Goal: Navigation & Orientation: Understand site structure

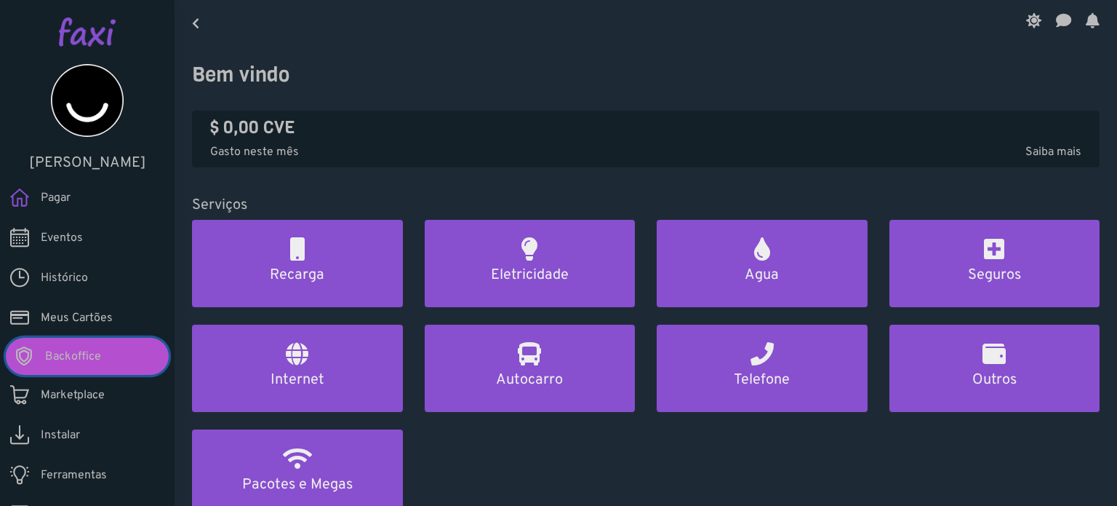
click at [72, 356] on span "Backoffice" at bounding box center [73, 356] width 56 height 17
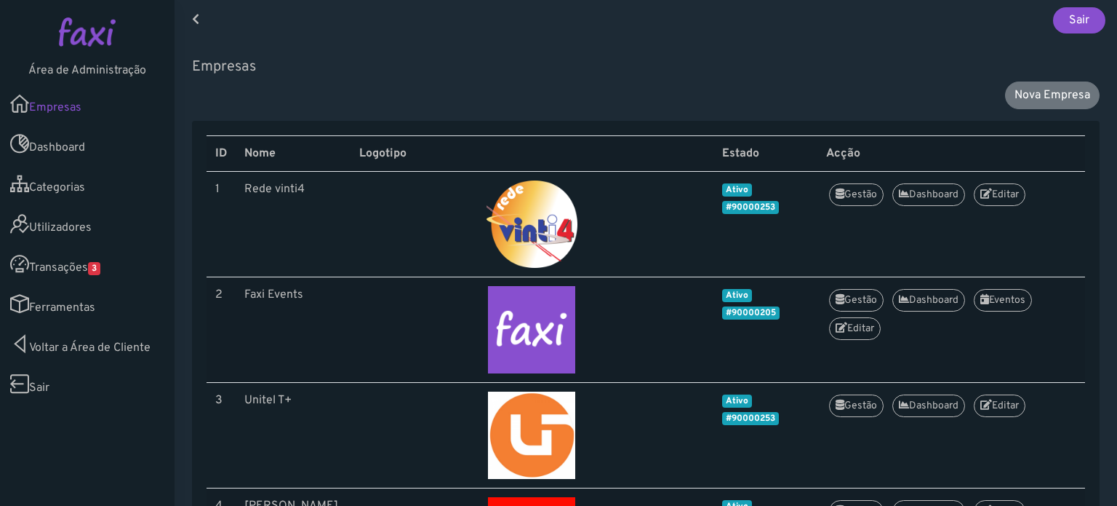
click at [89, 273] on link "Transações 3" at bounding box center [87, 264] width 175 height 40
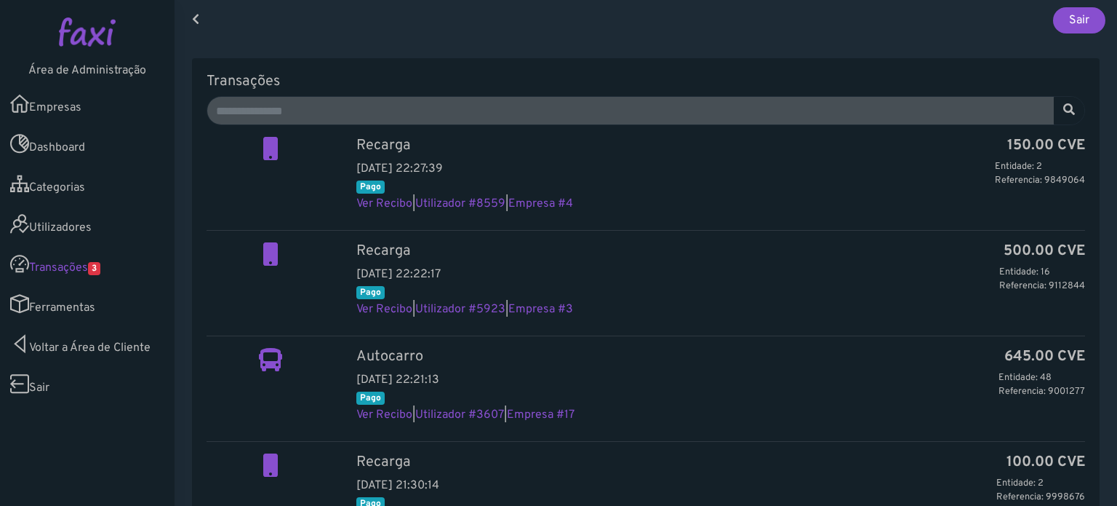
click at [81, 216] on link "Utilizadores" at bounding box center [87, 224] width 175 height 40
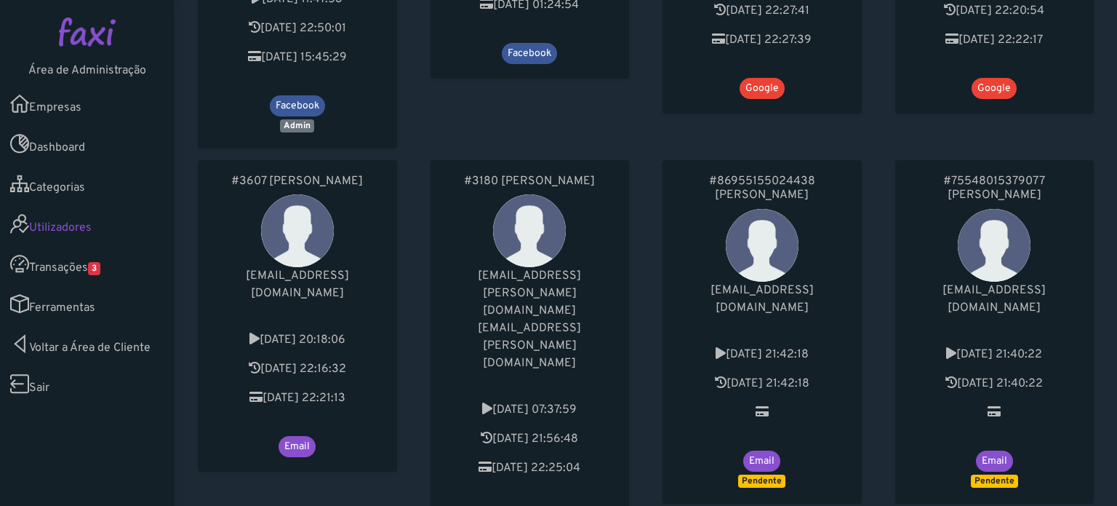
scroll to position [655, 0]
